Goal: Task Accomplishment & Management: Complete application form

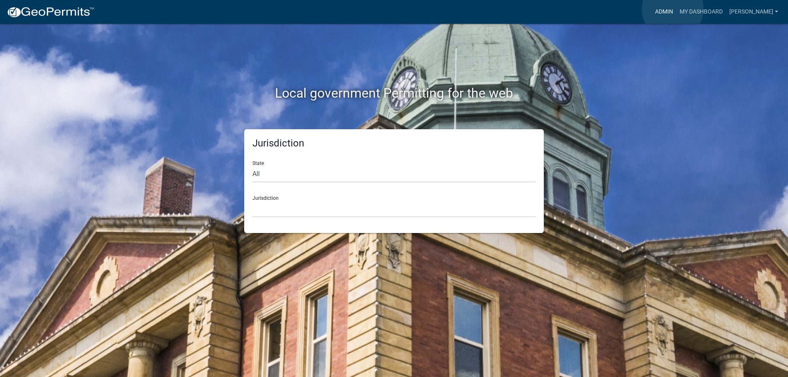
click at [673, 9] on link "Admin" at bounding box center [664, 12] width 25 height 16
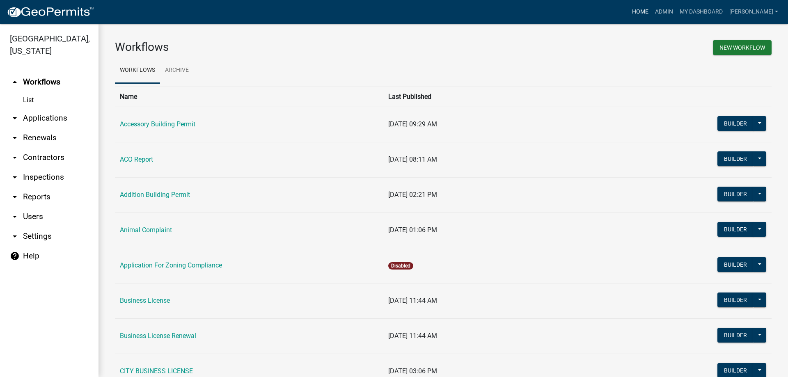
click at [652, 12] on link "Home" at bounding box center [640, 12] width 23 height 16
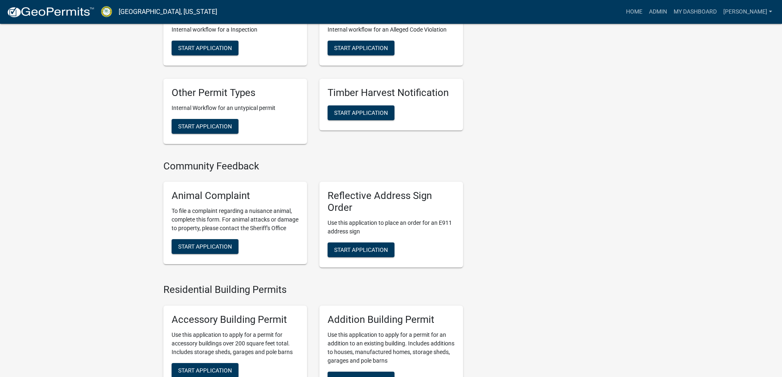
scroll to position [287, 0]
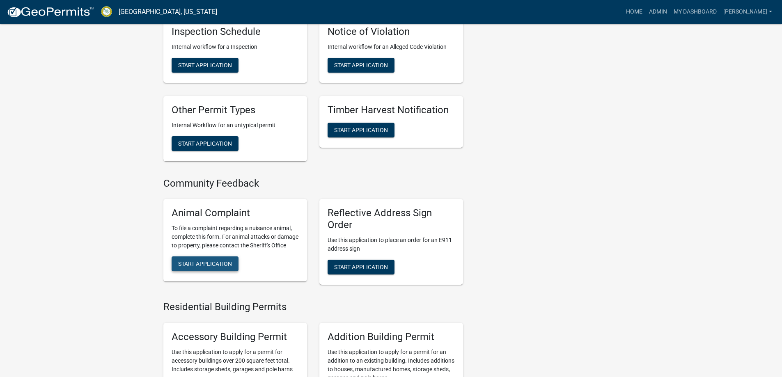
click at [210, 271] on button "Start Application" at bounding box center [205, 263] width 67 height 15
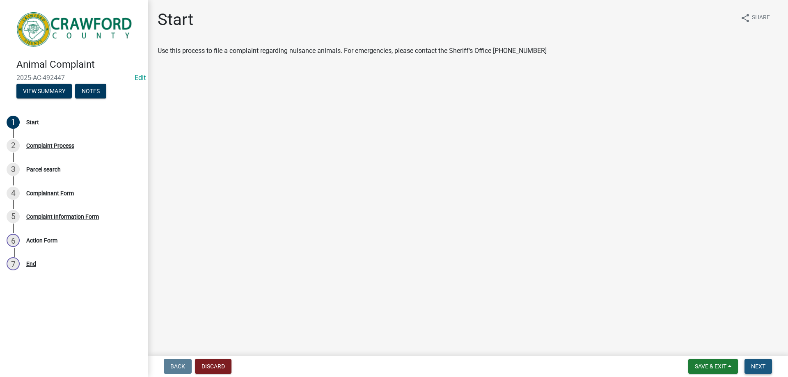
click at [757, 372] on button "Next" at bounding box center [757, 366] width 27 height 15
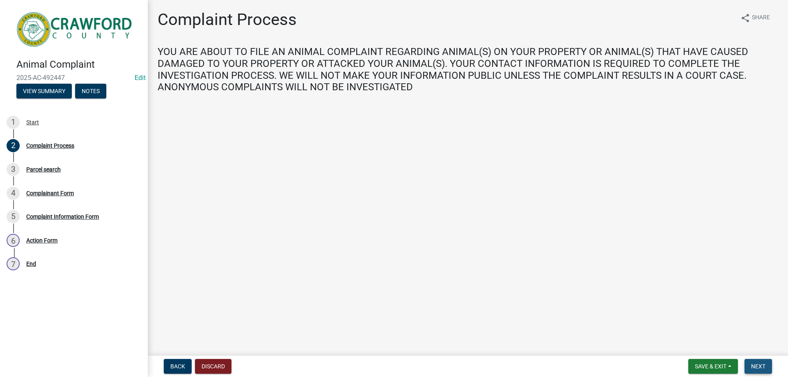
click at [750, 365] on button "Next" at bounding box center [757, 366] width 27 height 15
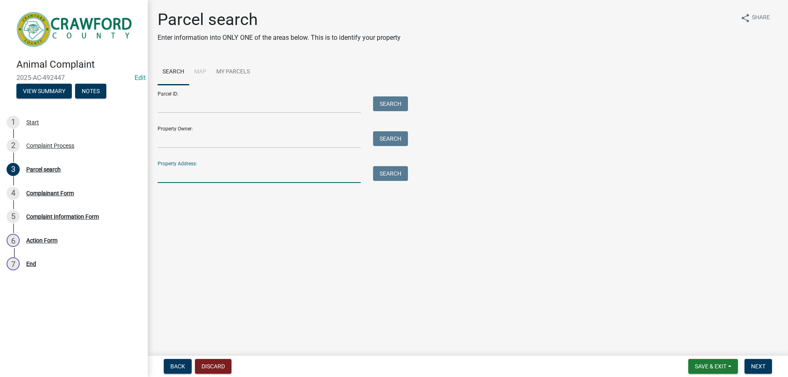
click at [210, 170] on input "Property Address:" at bounding box center [259, 174] width 203 height 17
type input "3662"
click at [389, 179] on button "Search" at bounding box center [390, 173] width 35 height 15
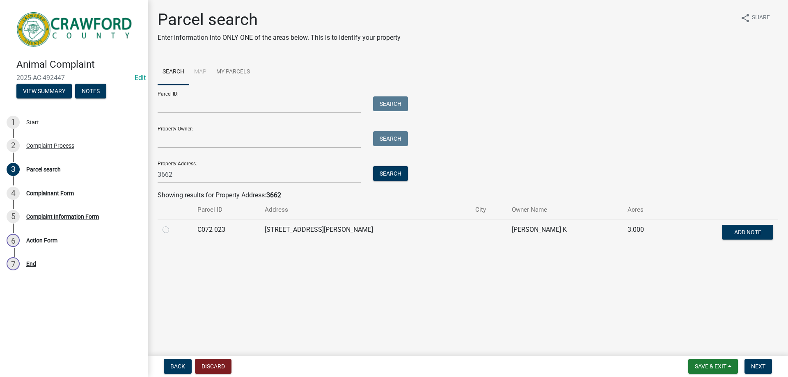
click at [172, 225] on label at bounding box center [172, 225] width 0 height 0
click at [172, 230] on 023 "radio" at bounding box center [174, 227] width 5 height 5
radio 023 "true"
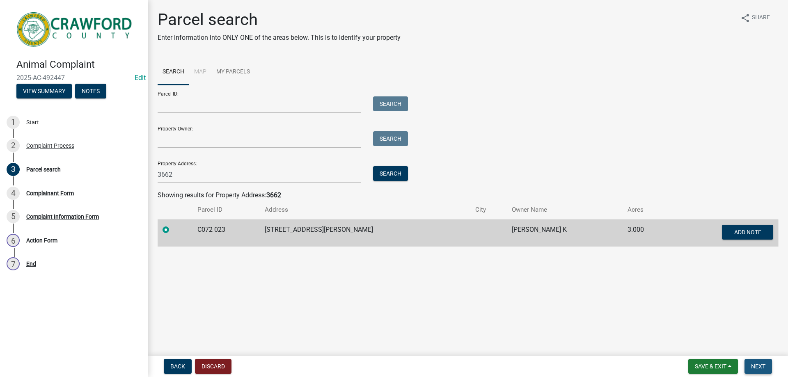
click at [765, 369] on span "Next" at bounding box center [758, 366] width 14 height 7
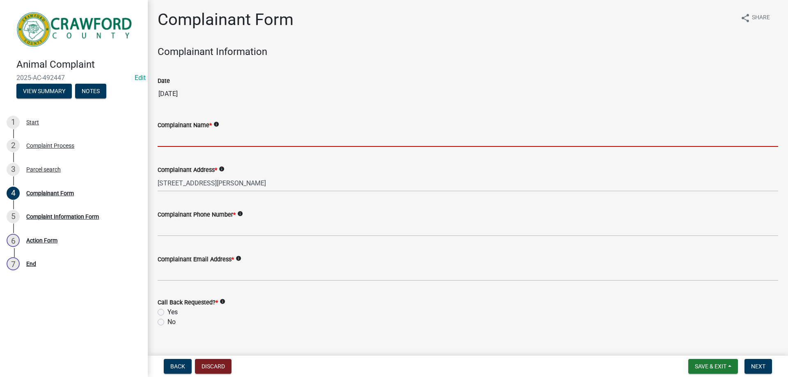
click at [166, 141] on input "Complainant Name *" at bounding box center [468, 138] width 620 height 17
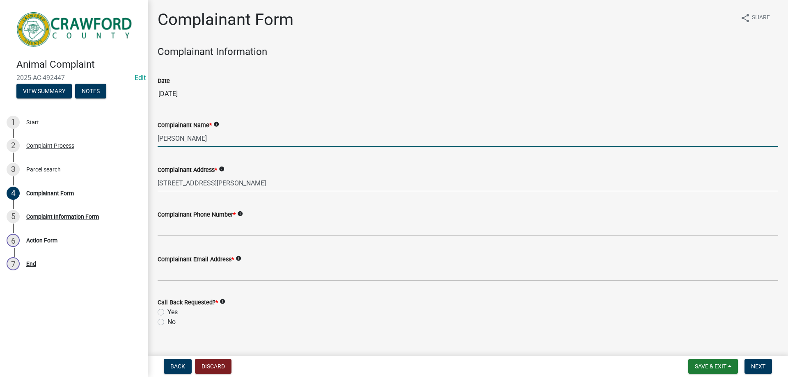
type input "[PERSON_NAME]"
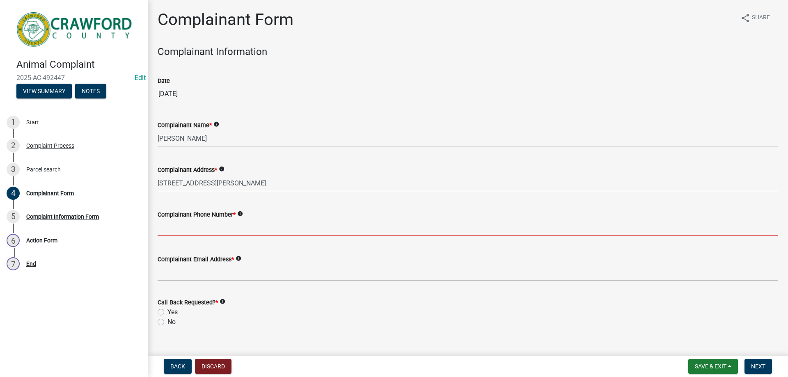
click at [205, 229] on input "Complainant Phone Number *" at bounding box center [468, 228] width 620 height 17
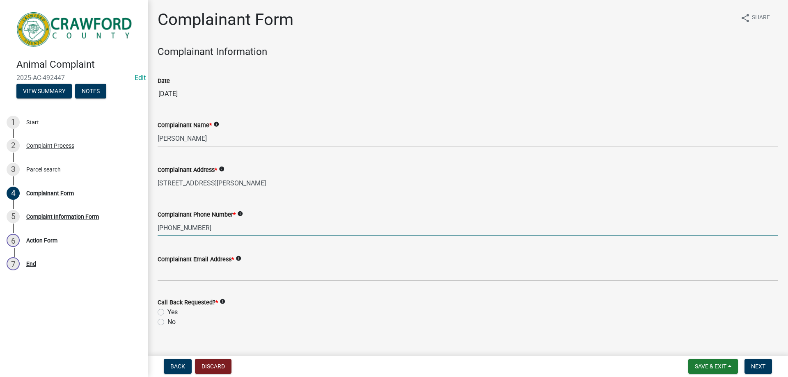
type input "[PHONE_NUMBER]"
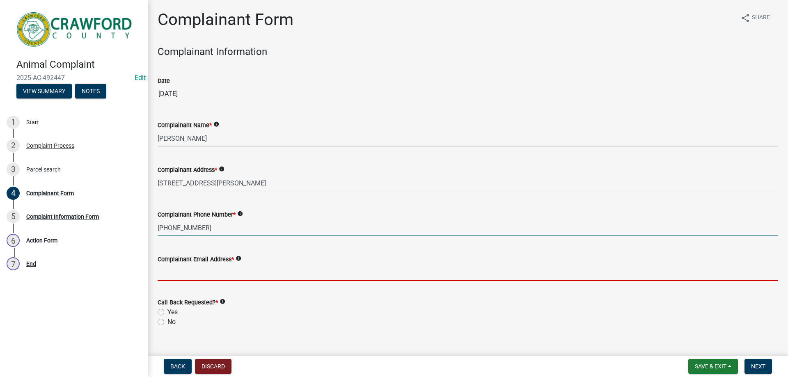
click at [210, 277] on input "Complainant Email Address *" at bounding box center [468, 272] width 620 height 17
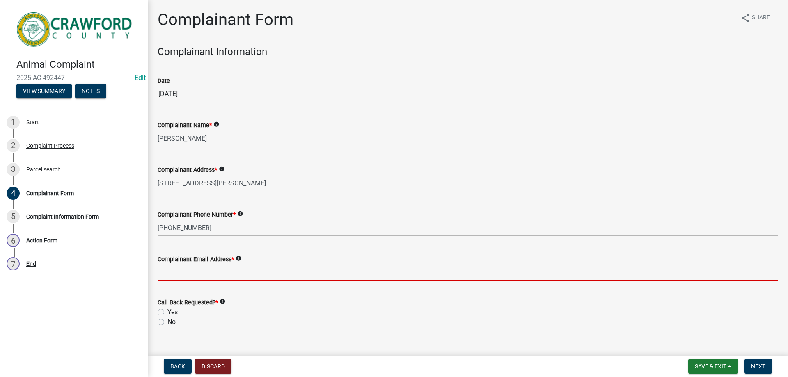
type input "[PERSON_NAME][EMAIL_ADDRESS][DOMAIN_NAME]"
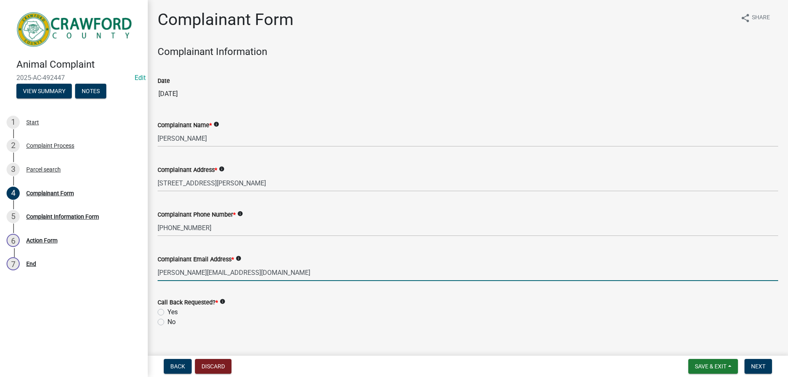
click at [177, 315] on label "Yes" at bounding box center [172, 312] width 10 height 10
click at [173, 313] on input "Yes" at bounding box center [169, 309] width 5 height 5
radio input "true"
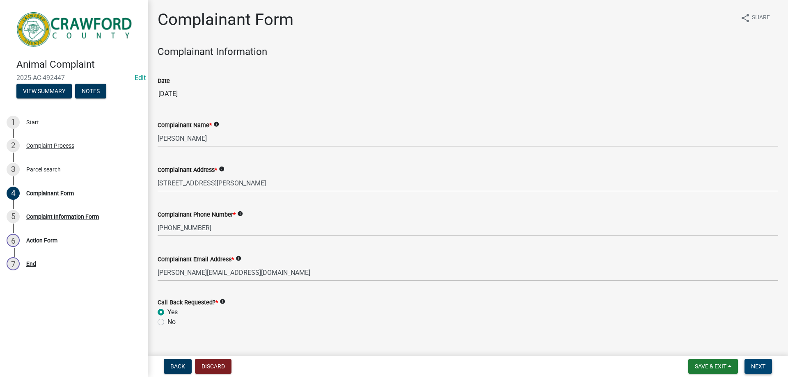
click at [755, 366] on span "Next" at bounding box center [758, 366] width 14 height 7
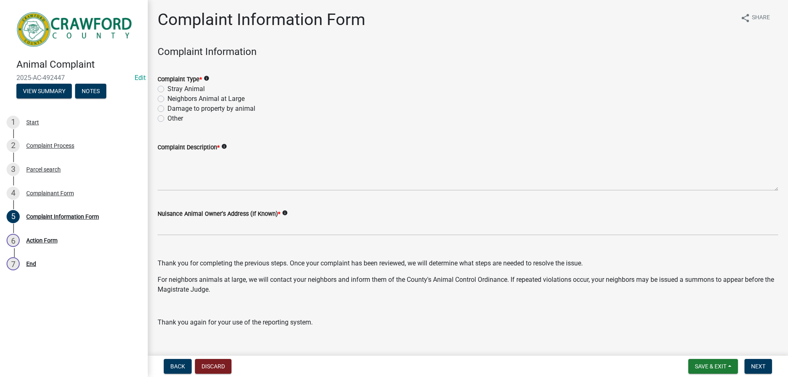
click at [178, 91] on label "Stray Animal" at bounding box center [185, 89] width 37 height 10
click at [173, 89] on input "Stray Animal" at bounding box center [169, 86] width 5 height 5
radio input "true"
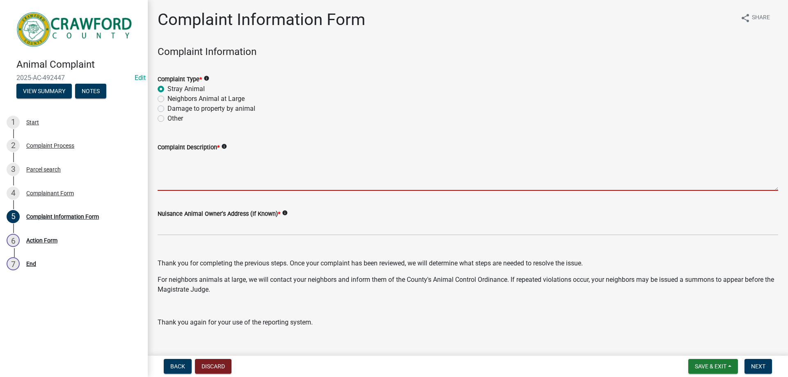
click at [193, 163] on textarea "Complaint Description *" at bounding box center [468, 171] width 620 height 39
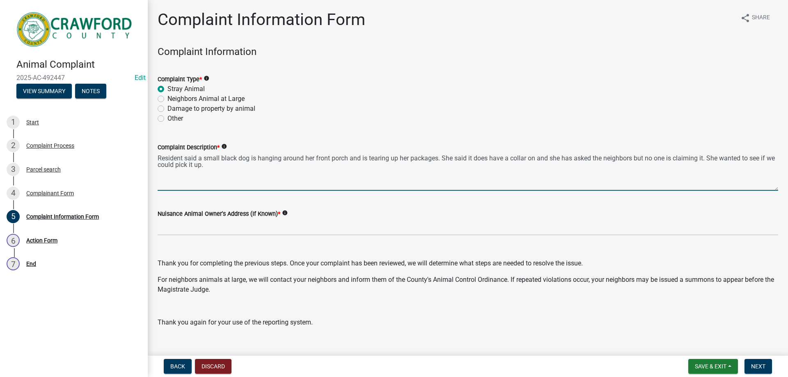
type textarea "Resident said a small black dog is hanging around her front porch and is tearin…"
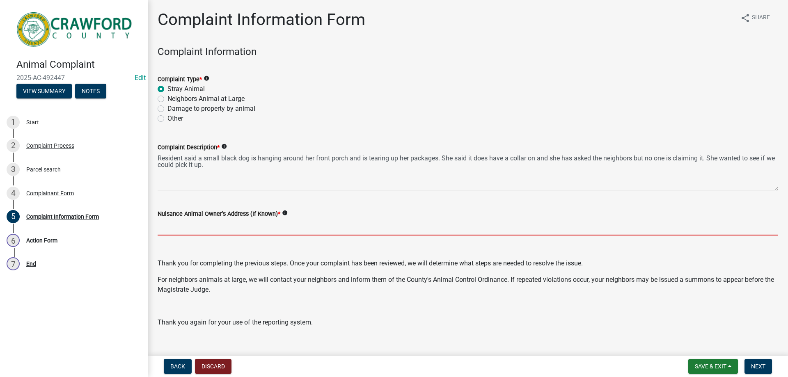
click at [197, 225] on input "Nuisance Animal Owner's Address (If Known) *" at bounding box center [468, 227] width 620 height 17
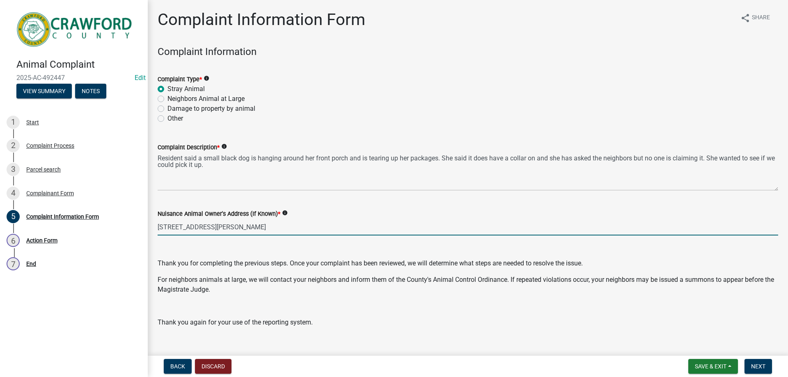
scroll to position [14, 0]
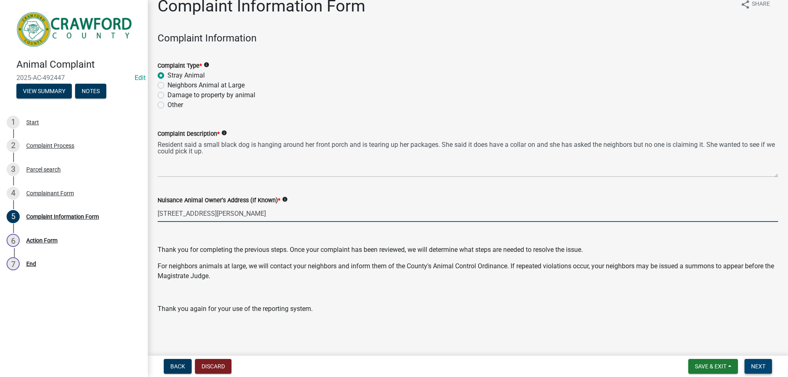
type input "[STREET_ADDRESS][PERSON_NAME]"
click at [751, 364] on button "Next" at bounding box center [757, 366] width 27 height 15
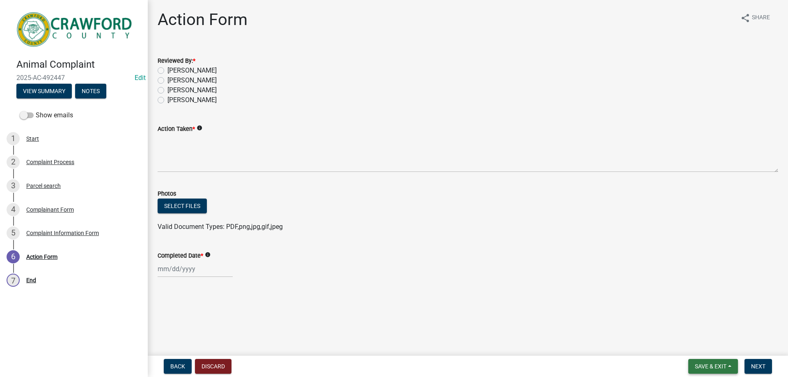
click at [713, 363] on span "Save & Exit" at bounding box center [711, 366] width 32 height 7
click at [696, 345] on button "Save & Exit" at bounding box center [705, 345] width 66 height 20
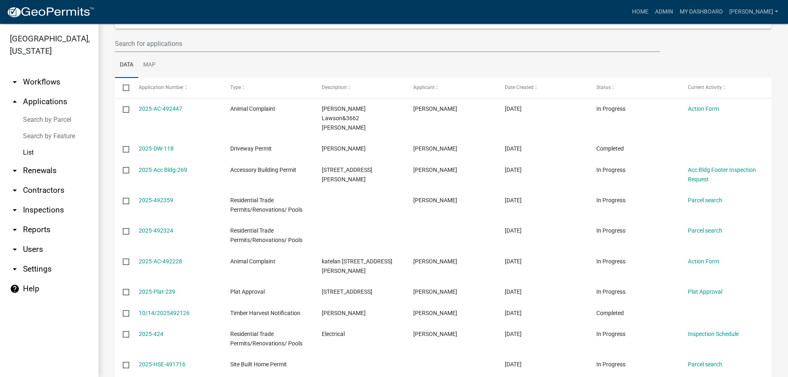
scroll to position [146, 0]
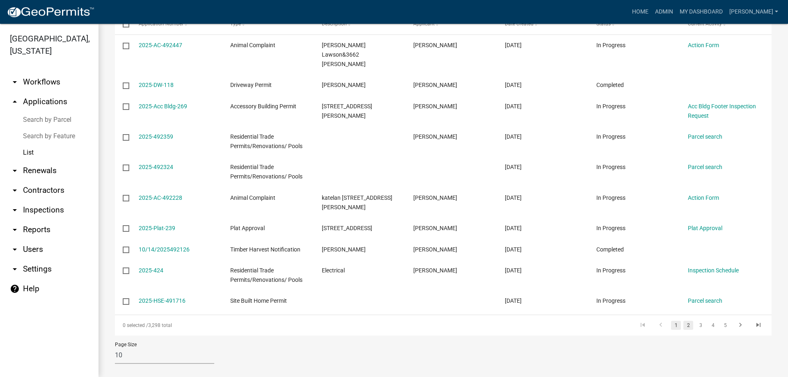
click at [686, 321] on link "2" at bounding box center [688, 325] width 10 height 9
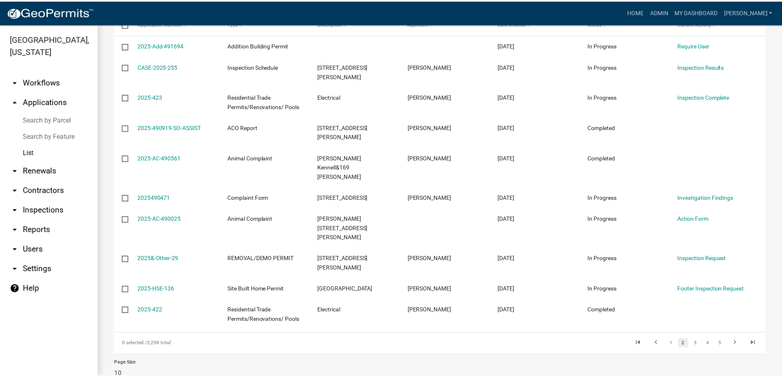
scroll to position [127, 0]
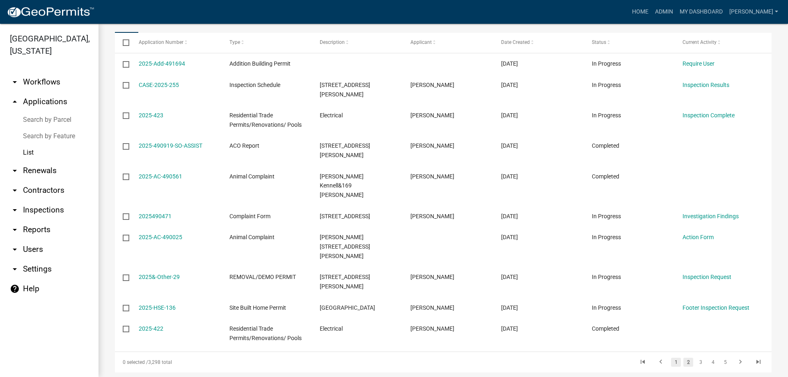
click at [672, 358] on link "1" at bounding box center [676, 362] width 10 height 9
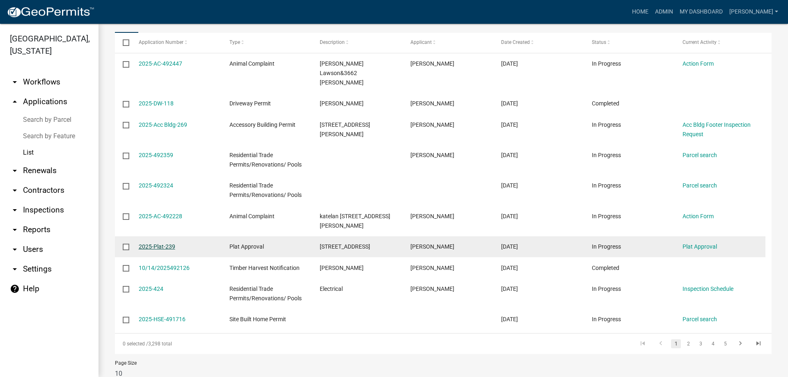
click at [158, 243] on link "2025-Plat-239" at bounding box center [157, 246] width 37 height 7
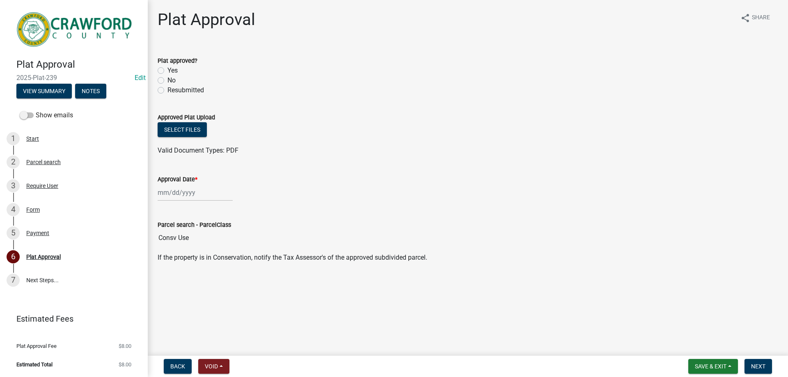
click at [173, 68] on label "Yes" at bounding box center [172, 71] width 10 height 10
click at [173, 68] on input "Yes" at bounding box center [169, 68] width 5 height 5
radio input "true"
click at [185, 130] on button "Select files" at bounding box center [182, 129] width 49 height 15
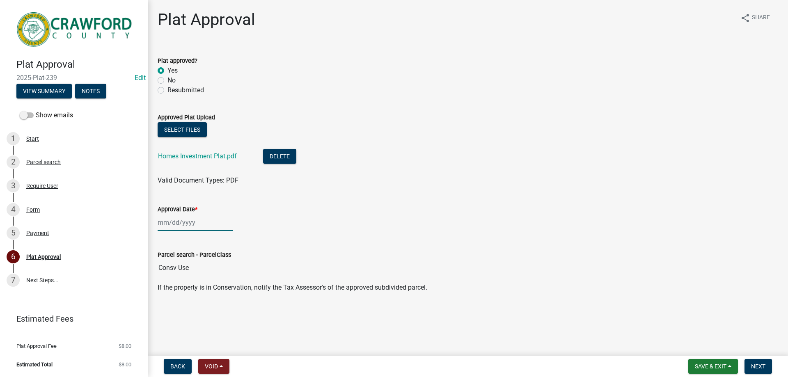
click at [192, 228] on div at bounding box center [195, 222] width 75 height 17
select select "10"
select select "2025"
click at [182, 291] on div "14" at bounding box center [178, 292] width 13 height 13
type input "[DATE]"
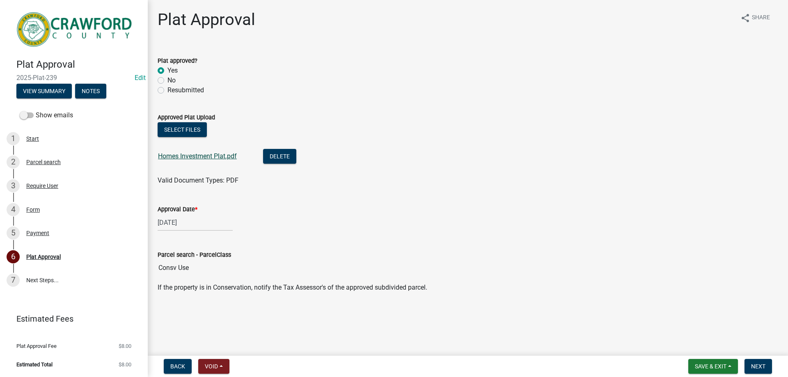
click at [199, 159] on link "Homes Investment Plat.pdf" at bounding box center [197, 156] width 79 height 8
click at [756, 368] on span "Next" at bounding box center [758, 366] width 14 height 7
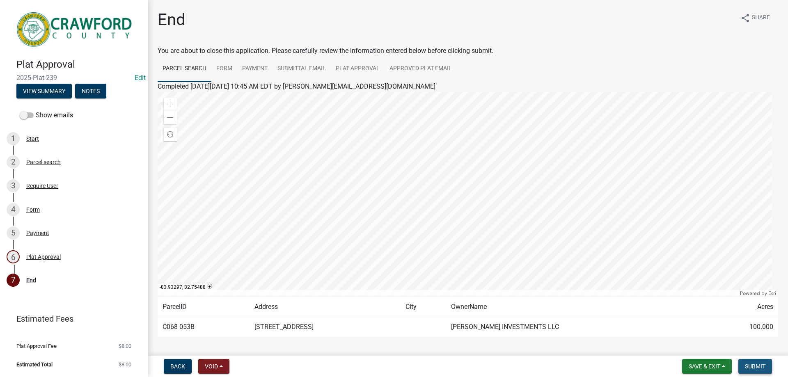
click at [751, 363] on span "Submit" at bounding box center [755, 366] width 21 height 7
